Goal: Task Accomplishment & Management: Use online tool/utility

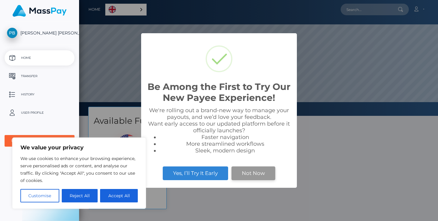
scroll to position [116, 359]
click at [245, 171] on button "Not Now" at bounding box center [254, 172] width 44 height 13
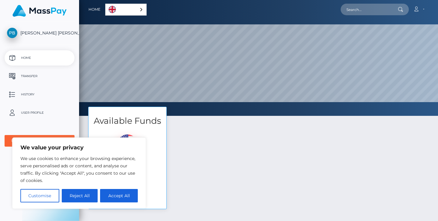
click at [115, 195] on button "Accept All" at bounding box center [119, 195] width 38 height 13
checkbox input "true"
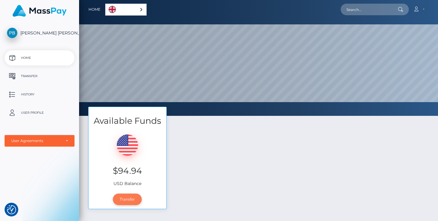
click at [132, 199] on link "Transfer" at bounding box center [127, 199] width 29 height 12
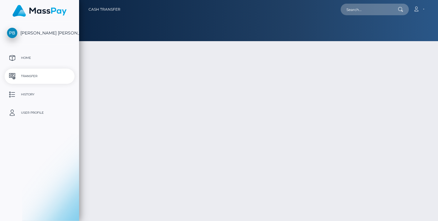
type input "94.94"
select select
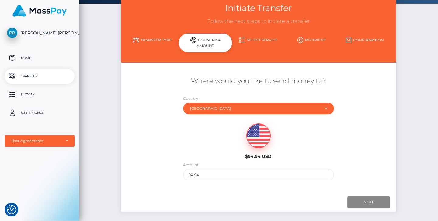
scroll to position [39, 0]
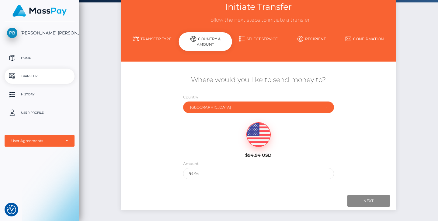
click at [373, 195] on div "Next Finish" at bounding box center [369, 201] width 43 height 12
click at [247, 175] on input "94.94" at bounding box center [258, 173] width 151 height 11
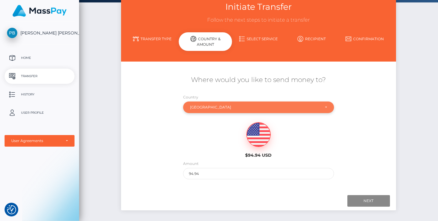
click at [273, 106] on div "Australia" at bounding box center [255, 107] width 130 height 5
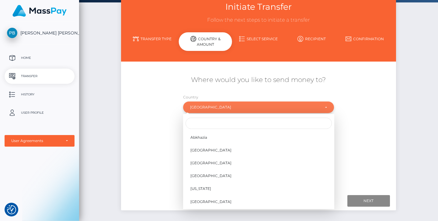
scroll to position [113, 0]
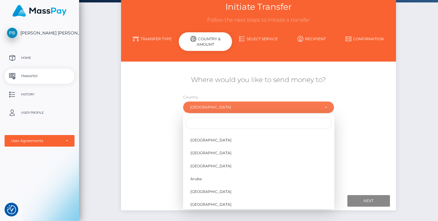
click at [275, 98] on div "Country Abkhazia Afghanistan Albania Algeria American Samoa Andorra Angola Angu…" at bounding box center [258, 103] width 151 height 19
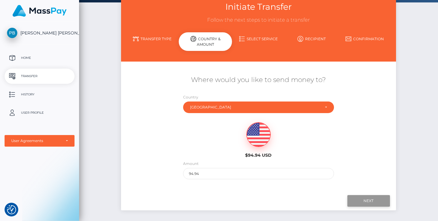
click at [360, 200] on input "Next" at bounding box center [369, 201] width 43 height 12
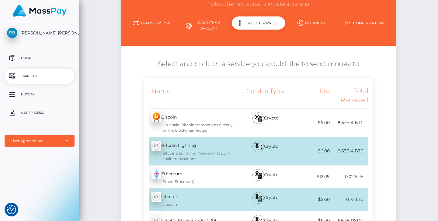
scroll to position [61, 0]
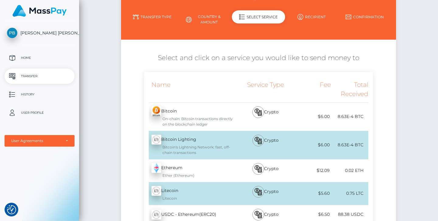
click at [381, 138] on div "Name Service Type Fee Total Received Bitcoin - BTC Bitcoin Lighting - BTC" at bounding box center [258, 185] width 275 height 226
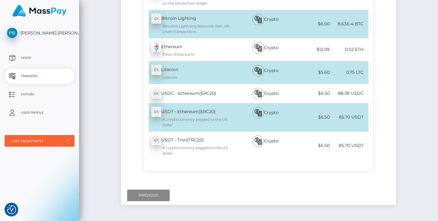
scroll to position [0, 0]
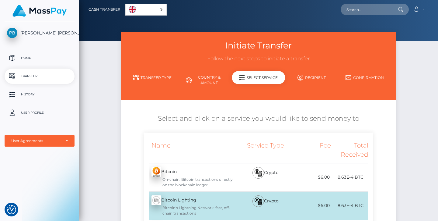
click at [159, 78] on link "Transfer Type" at bounding box center [152, 77] width 53 height 11
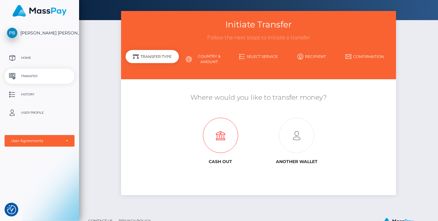
scroll to position [26, 0]
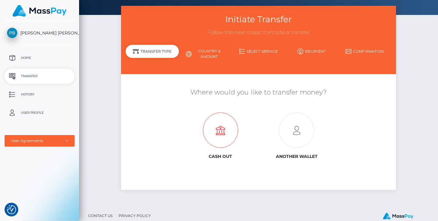
click at [229, 131] on icon at bounding box center [220, 130] width 76 height 35
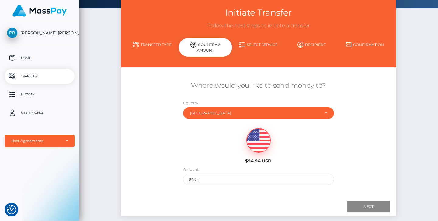
scroll to position [43, 0]
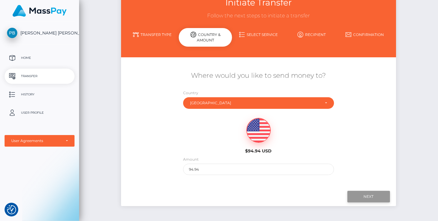
click at [371, 196] on input "Next" at bounding box center [369, 197] width 43 height 12
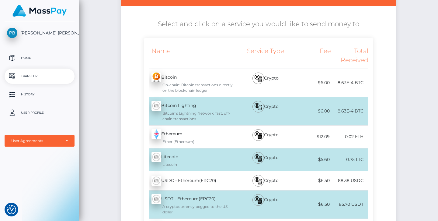
scroll to position [0, 0]
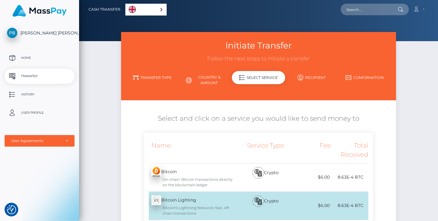
click at [317, 175] on div "$6.00" at bounding box center [312, 177] width 37 height 14
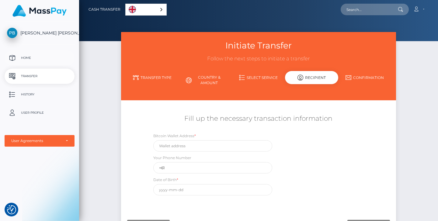
click at [37, 63] on link "Home" at bounding box center [40, 57] width 70 height 15
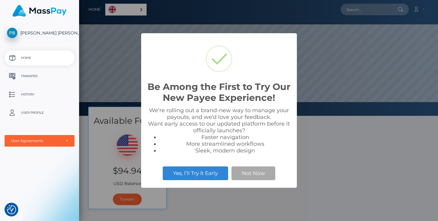
scroll to position [116, 359]
click at [258, 175] on button "Not Now" at bounding box center [254, 172] width 44 height 13
